Goal: Find specific page/section: Find specific page/section

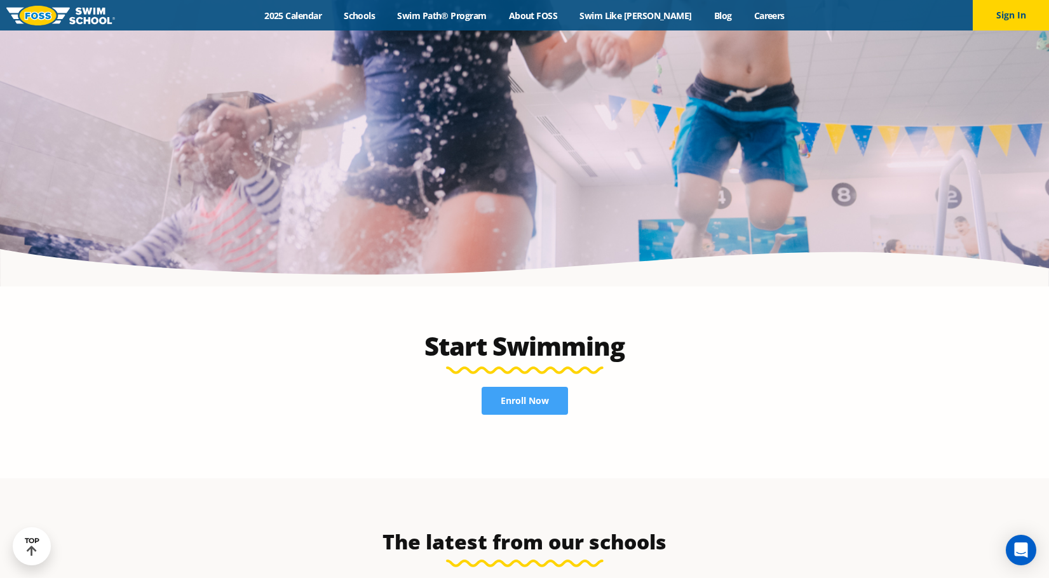
scroll to position [2419, 0]
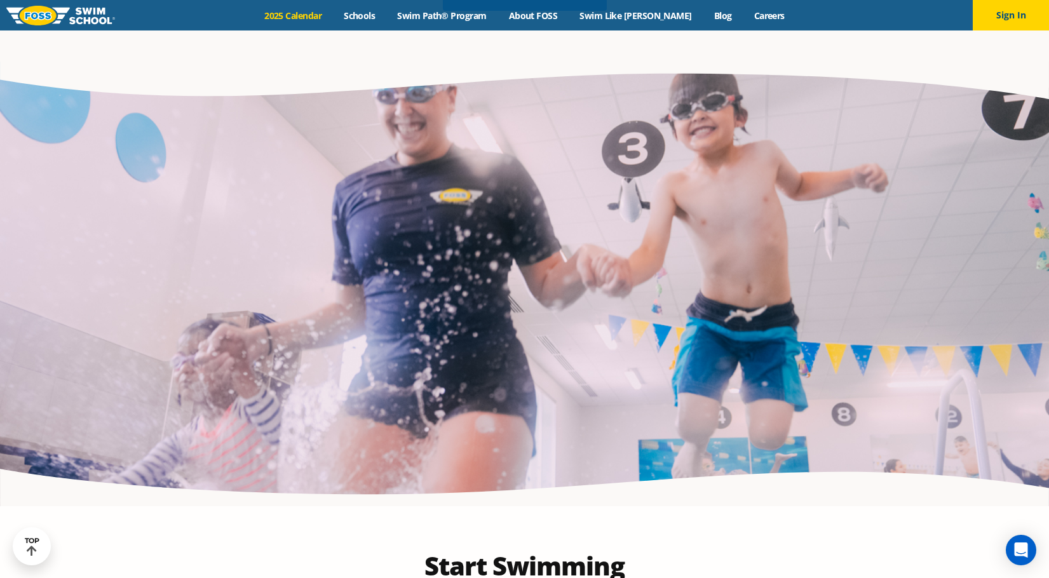
click at [305, 13] on link "2025 Calendar" at bounding box center [293, 16] width 79 height 12
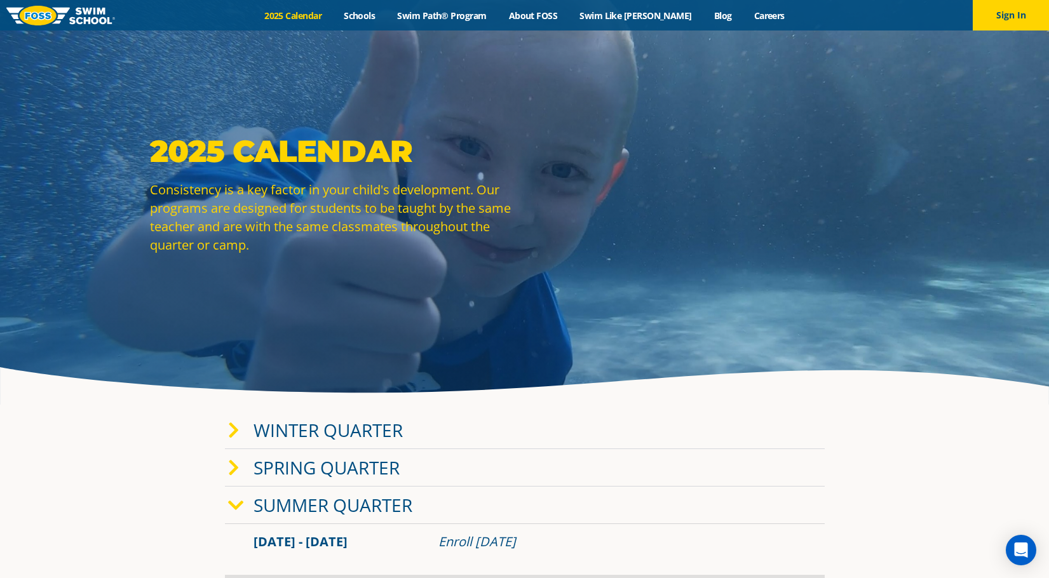
click at [84, 19] on img at bounding box center [60, 16] width 109 height 20
